Goal: Information Seeking & Learning: Learn about a topic

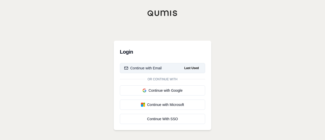
click at [135, 71] on button "Continue with Email Last Used" at bounding box center [162, 68] width 85 height 10
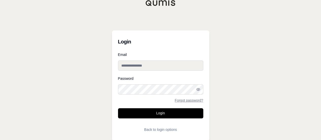
type input "**********"
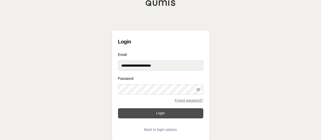
click at [154, 110] on button "Login" at bounding box center [160, 113] width 85 height 10
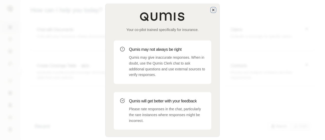
click at [212, 11] on icon "button" at bounding box center [213, 10] width 2 height 2
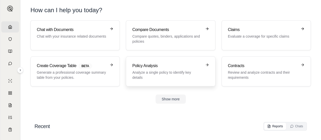
click at [161, 73] on p "Analyze a single policy to identify key details" at bounding box center [167, 75] width 70 height 10
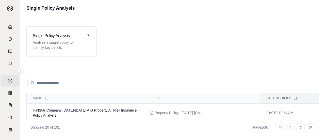
click at [85, 81] on input "search" at bounding box center [172, 83] width 291 height 10
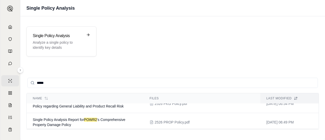
scroll to position [66, 0]
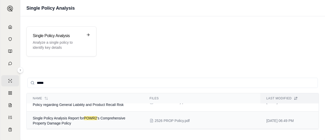
type input "*****"
click at [98, 120] on td "Single Policy Analysis Report for POWR2 's Comprehensive Property Damage Policy" at bounding box center [85, 121] width 117 height 19
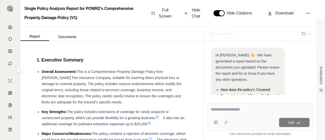
scroll to position [96, 0]
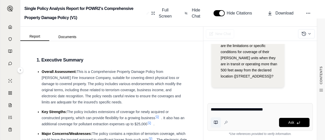
type textarea "**********"
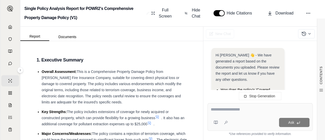
scroll to position [151, 0]
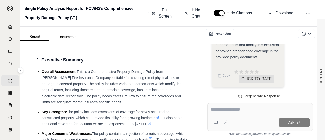
click at [209, 101] on div "Regenerate Response" at bounding box center [260, 96] width 114 height 12
click at [244, 54] on div "The [PERSON_NAME] Fire Insurance Company Comprehensive Property Damage Policy g…" at bounding box center [248, 23] width 65 height 73
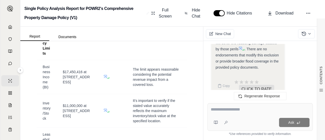
scroll to position [502, 0]
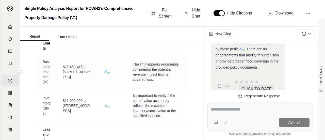
drag, startPoint x: 63, startPoint y: 84, endPoint x: 77, endPoint y: 94, distance: 17.6
click at [77, 79] on span "$17,450,416 at [STREET_ADDRESS]" at bounding box center [76, 72] width 27 height 14
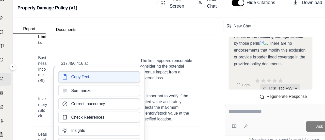
click at [80, 80] on span "Copy Text" at bounding box center [80, 78] width 16 height 5
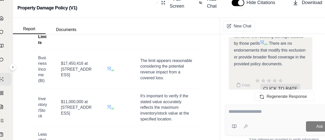
click at [229, 108] on textarea at bounding box center [260, 109] width 99 height 6
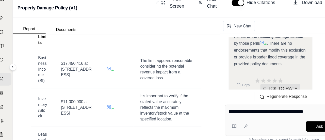
type textarea "**********"
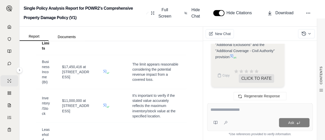
scroll to position [0, 0]
click at [251, 59] on div "While the declarations page initially excludes extra expense coverage via Form …" at bounding box center [248, 17] width 65 height 85
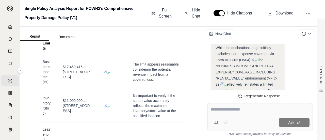
scroll to position [1853, 0]
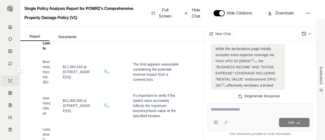
click at [257, 71] on span ", the "BUSINESS INCOME" AND "EXTRA EXPENSE" COVERAGE INCLUDING "RENTAL VALUE" e…" at bounding box center [247, 73] width 62 height 28
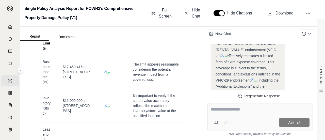
scroll to position [1884, 0]
click at [253, 77] on icon at bounding box center [253, 78] width 4 height 4
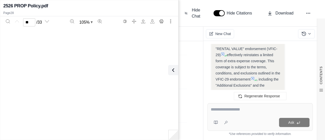
type input "**"
click at [117, 119] on div "Page 28" at bounding box center [89, 133] width 164 height 212
click at [72, 74] on div "Page 28" at bounding box center [89, 133] width 164 height 212
click at [170, 42] on div "Page 28" at bounding box center [89, 133] width 172 height 212
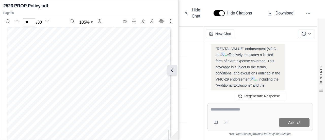
click at [172, 72] on icon at bounding box center [172, 70] width 6 height 6
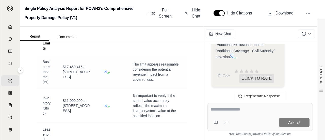
scroll to position [1884, 0]
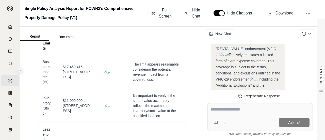
click at [21, 70] on icon at bounding box center [20, 70] width 3 height 3
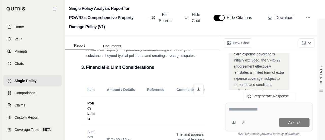
scroll to position [557, 0]
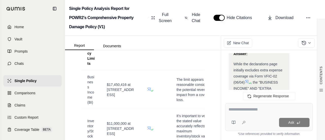
click at [262, 80] on span ", the "BUSINESS INCOME" AND "EXTRA EXPENSE" COVERAGE INCLUDING "RENTAL VALUE" e…" at bounding box center [257, 94] width 49 height 28
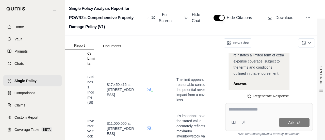
scroll to position [2237, 0]
click at [248, 110] on icon at bounding box center [247, 112] width 4 height 4
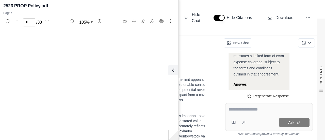
type input "*"
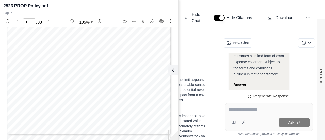
scroll to position [1173, 0]
click at [256, 111] on span ", the "BUSINESS INCOME" AND "EXTRA EXPENSE" COVERAGE INCLUDING "RENTAL VALUE" e…" at bounding box center [257, 125] width 49 height 28
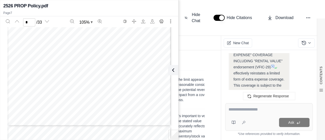
scroll to position [2308, 0]
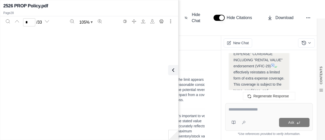
click at [263, 100] on icon at bounding box center [261, 102] width 4 height 4
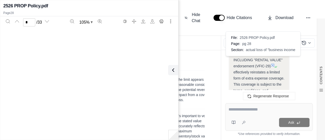
scroll to position [5724, 0]
type input "**"
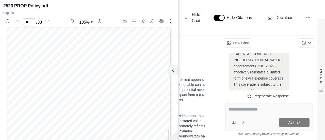
click at [116, 61] on div "Page 28" at bounding box center [89, 133] width 164 height 212
click at [120, 111] on div "Page 28" at bounding box center [89, 133] width 164 height 212
click at [241, 110] on textarea at bounding box center [269, 109] width 81 height 6
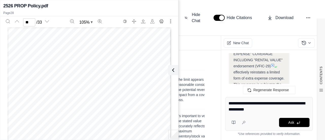
type textarea "**********"
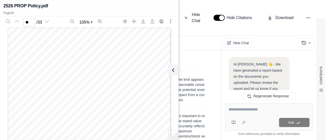
scroll to position [3936, 0]
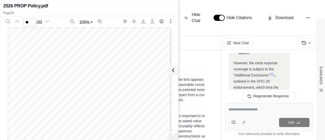
click at [246, 111] on div "Copy CLICK TO RATE" at bounding box center [258, 121] width 51 height 21
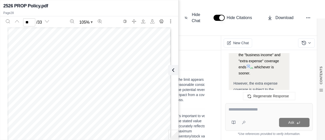
scroll to position [3926, 0]
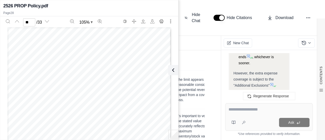
click at [253, 89] on span "outlined in the VFIC-29 endorsement, which limit the applicability of the cover…" at bounding box center [257, 100] width 48 height 22
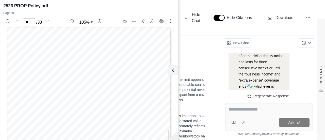
scroll to position [3896, 0]
click at [152, 74] on div "Page 28" at bounding box center [89, 133] width 164 height 212
click at [259, 110] on textarea at bounding box center [269, 109] width 81 height 6
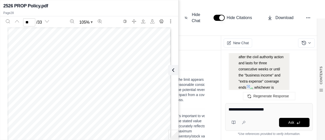
type textarea "**********"
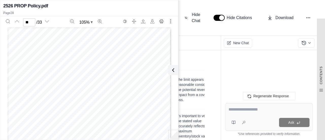
scroll to position [0, 0]
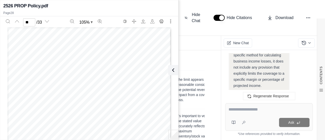
scroll to position [5194, 0]
click at [233, 112] on textarea at bounding box center [269, 109] width 81 height 6
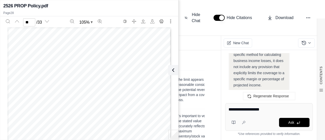
type textarea "**********"
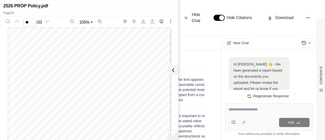
scroll to position [6781, 0]
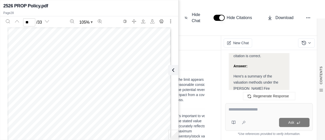
scroll to position [6405, 0]
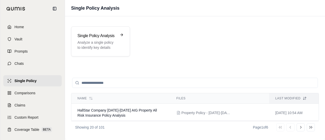
click at [91, 83] on input "search" at bounding box center [195, 83] width 246 height 10
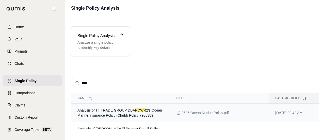
type input "****"
click at [98, 113] on td "Analysis of TT TRADE GROUP DBA POWR 2's Ocean Marine Insurance Policy (Chubb Po…" at bounding box center [120, 113] width 99 height 19
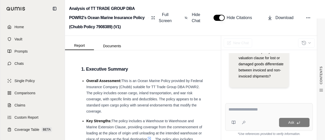
click at [235, 112] on textarea at bounding box center [269, 109] width 81 height 6
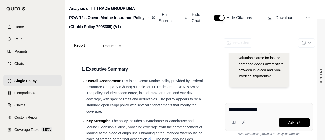
type textarea "**********"
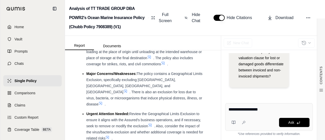
scroll to position [91, 0]
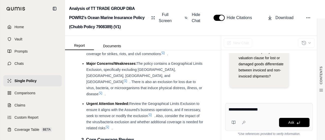
click at [24, 83] on span "Single Policy" at bounding box center [25, 80] width 22 height 5
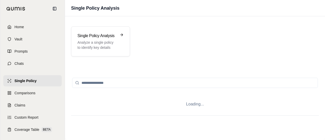
click at [103, 83] on input "search" at bounding box center [195, 83] width 246 height 10
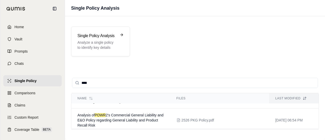
scroll to position [61, 0]
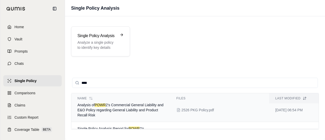
type input "****"
click at [145, 115] on span "Analysis of POWR 2's Commercial General Liability and E&O Policy regarding Gene…" at bounding box center [120, 110] width 86 height 14
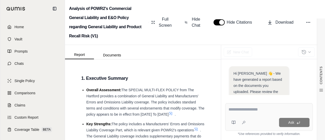
scroll to position [200, 0]
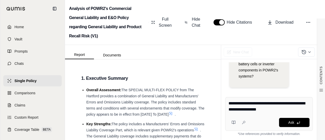
type textarea "**********"
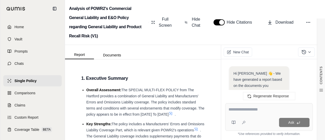
scroll to position [2094, 0]
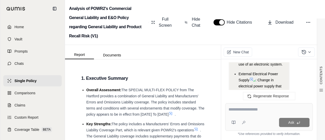
scroll to position [1434, 0]
click at [234, 108] on textarea at bounding box center [269, 109] width 81 height 6
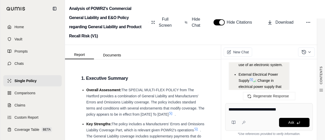
drag, startPoint x: 271, startPoint y: 107, endPoint x: 272, endPoint y: 104, distance: 3.0
click at [272, 104] on div "**********" at bounding box center [269, 117] width 88 height 28
click at [263, 110] on textarea "**********" at bounding box center [269, 109] width 81 height 6
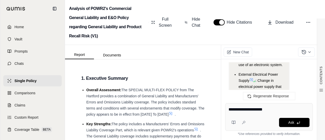
click at [278, 110] on textarea "**********" at bounding box center [269, 109] width 81 height 6
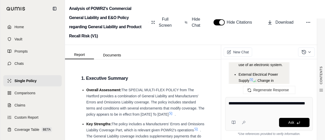
type textarea "**********"
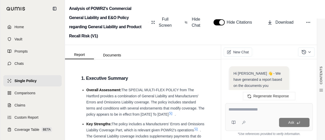
scroll to position [2509, 0]
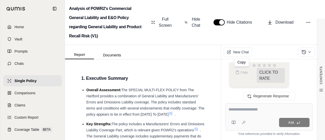
click at [244, 81] on div "Copy Copy Copy CLICK TO RATE" at bounding box center [258, 72] width 51 height 21
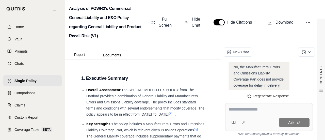
scroll to position [2449, 0]
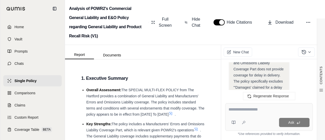
click at [243, 110] on textarea at bounding box center [269, 109] width 81 height 6
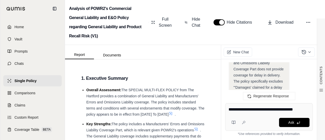
type textarea "**********"
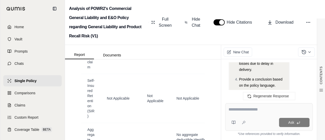
scroll to position [1851, 0]
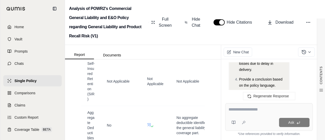
click at [247, 69] on span "Analyze the definitions of "business injury" and "product physical injury" to d…" at bounding box center [261, 54] width 45 height 35
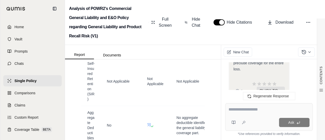
scroll to position [3024, 0]
click at [248, 115] on div "Ask" at bounding box center [269, 117] width 88 height 28
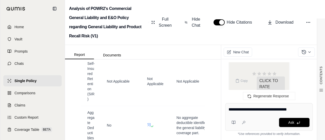
type textarea "**********"
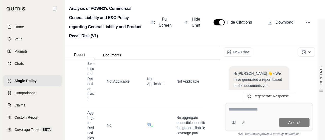
scroll to position [0, 0]
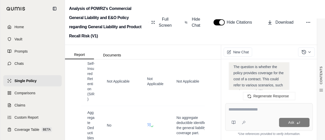
click at [261, 83] on span "The question is whether the policy provides coverage for the cost of a contract…" at bounding box center [258, 88] width 50 height 47
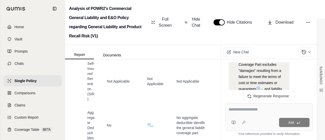
scroll to position [3979, 0]
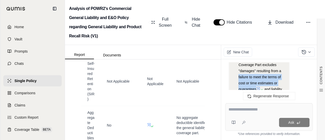
drag, startPoint x: 239, startPoint y: 77, endPoint x: 256, endPoint y: 87, distance: 19.9
click at [256, 87] on span "The Manufacturers' Errors and Omissions Liability Coverage Part excludes "damag…" at bounding box center [260, 71] width 43 height 41
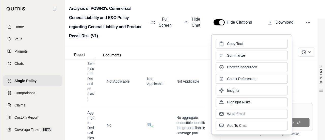
drag, startPoint x: 277, startPoint y: 77, endPoint x: 299, endPoint y: 84, distance: 23.0
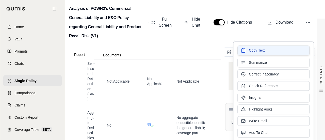
click at [245, 53] on button "Copy Text" at bounding box center [273, 50] width 72 height 10
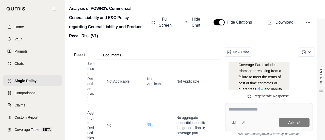
click at [277, 65] on li "The Manufacturers' Errors and Omissions Liability Coverage Part excludes "damag…" at bounding box center [262, 83] width 46 height 67
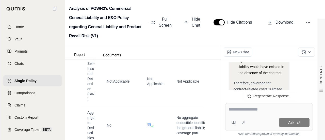
scroll to position [4009, 0]
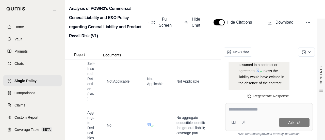
click at [259, 69] on icon at bounding box center [258, 70] width 4 height 4
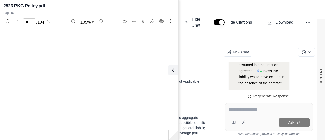
type input "**"
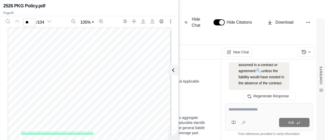
click at [241, 66] on span ", and liability assumed in a contract or agreement" at bounding box center [260, 65] width 43 height 16
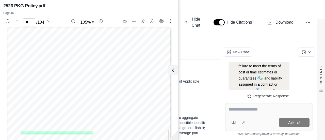
scroll to position [3989, 0]
click at [245, 114] on div at bounding box center [269, 110] width 81 height 8
drag, startPoint x: 244, startPoint y: 107, endPoint x: 257, endPoint y: 115, distance: 14.6
click at [257, 115] on div "Ask" at bounding box center [269, 117] width 88 height 28
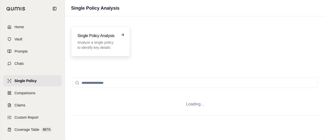
click at [85, 46] on p "Analyze a single policy to identify key details" at bounding box center [96, 45] width 39 height 10
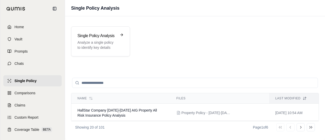
click at [88, 84] on input "search" at bounding box center [195, 83] width 246 height 10
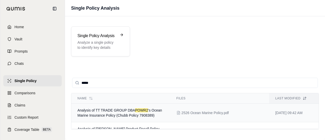
type input "*****"
click at [112, 118] on td "Analysis of TT TRADE GROUP DBA POWR2 's Ocean Marine Insurance Policy (Chubb Po…" at bounding box center [120, 113] width 99 height 19
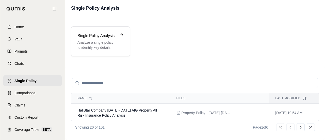
click at [95, 82] on input "search" at bounding box center [195, 83] width 246 height 10
type input "*"
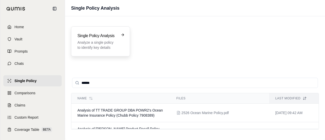
type input "*****"
click at [102, 38] on h3 "Single Policy Analysis" at bounding box center [96, 36] width 39 height 6
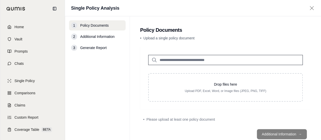
click at [186, 63] on input "search" at bounding box center [225, 60] width 155 height 10
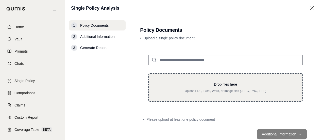
click at [178, 87] on div "Drop files here Upload PDF, Excel, Word, or Image files (JPEG, PNG, TIFF)" at bounding box center [225, 87] width 137 height 11
type input "**********"
